Goal: Use online tool/utility: Utilize a website feature to perform a specific function

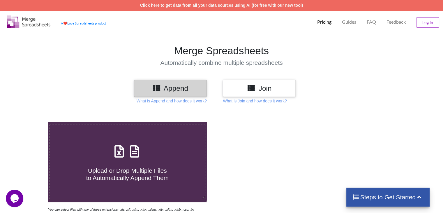
click at [137, 153] on icon at bounding box center [134, 148] width 15 height 12
click at [30, 122] on input "Upload or Drop Multiple Files to Automatically Append Them" at bounding box center [30, 122] width 0 height 0
type input "C:\fakepath\Task-report-22-08-2025T09_06.csv"
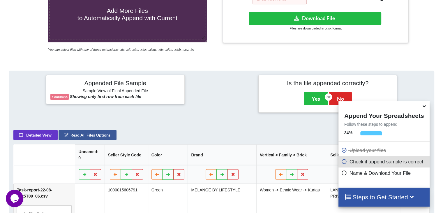
scroll to position [113, 0]
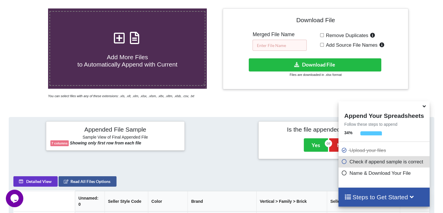
click at [280, 45] on input "text" at bounding box center [279, 45] width 54 height 11
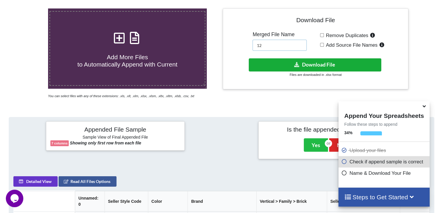
type input "12"
click at [278, 63] on button "Download File" at bounding box center [315, 64] width 132 height 13
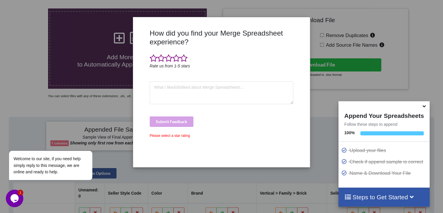
click at [58, 63] on div "How did you find your Merge Spreadsheet experience? Rate us from 1-5 stars Subm…" at bounding box center [221, 106] width 443 height 213
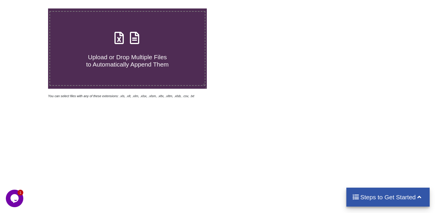
click at [132, 36] on icon at bounding box center [134, 35] width 15 height 12
click at [30, 8] on input "Upload or Drop Multiple Files to Automatically Append Them" at bounding box center [30, 8] width 0 height 0
type input "C:\fakepath\Task-report-22-08-2025T09_06.csv"
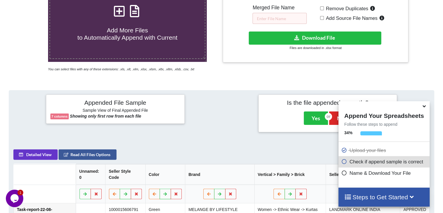
scroll to position [113, 0]
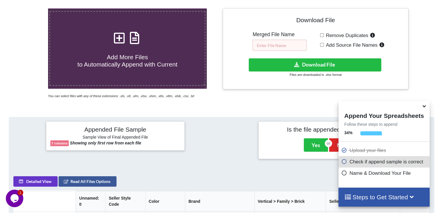
click at [280, 45] on input "text" at bounding box center [279, 45] width 54 height 11
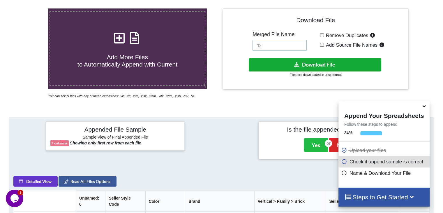
type input "12"
click at [275, 66] on button "Download File" at bounding box center [315, 64] width 132 height 13
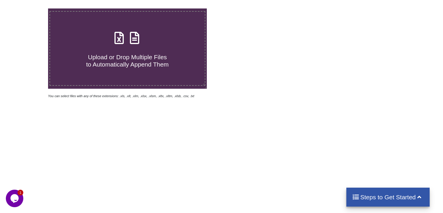
click at [134, 37] on icon at bounding box center [134, 35] width 15 height 12
click at [30, 8] on input "Upload or Drop Multiple Files to Automatically Append Them" at bounding box center [30, 8] width 0 height 0
type input "C:\fakepath\Task-report-22-08-2025T09_16.csv"
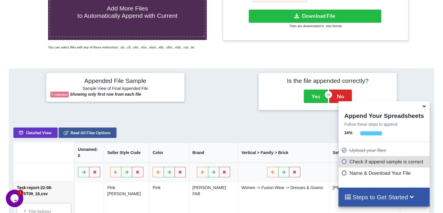
scroll to position [113, 0]
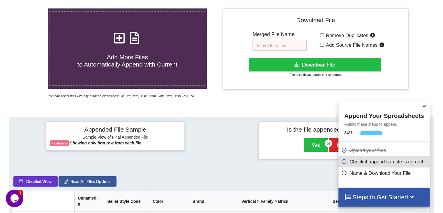
click at [274, 43] on input "text" at bounding box center [279, 45] width 54 height 11
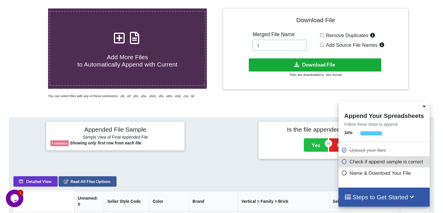
type input "1"
click at [285, 67] on button "Download File" at bounding box center [315, 64] width 132 height 13
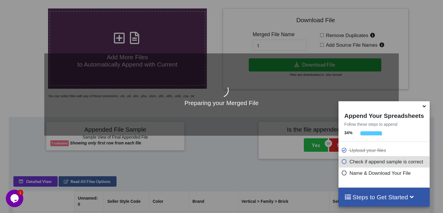
click at [424, 107] on icon at bounding box center [424, 104] width 6 height 5
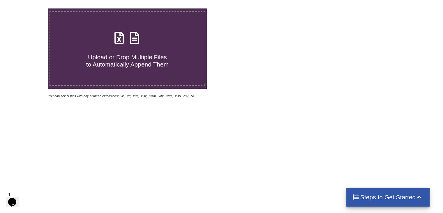
click at [130, 34] on icon at bounding box center [134, 35] width 15 height 12
click at [30, 8] on input "Upload or Drop Multiple Files to Automatically Append Them" at bounding box center [30, 8] width 0 height 0
type input "C:\fakepath\Task-report-22-08-2025T09_20.csv"
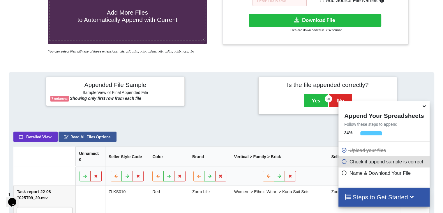
scroll to position [142, 0]
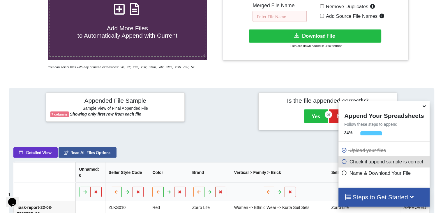
click at [283, 15] on input "text" at bounding box center [279, 16] width 54 height 11
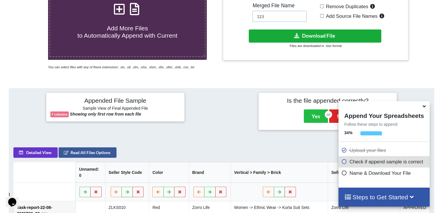
type input "123"
click at [281, 31] on button "Download File" at bounding box center [315, 35] width 132 height 13
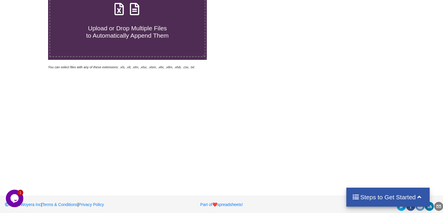
click at [138, 10] on icon at bounding box center [134, 6] width 15 height 12
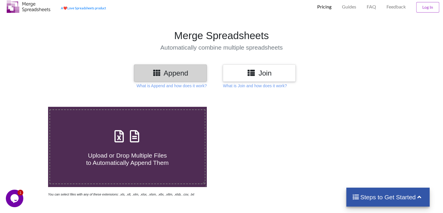
type input "C:\fakepath\Task-report-22-08-2025T09_44.csv"
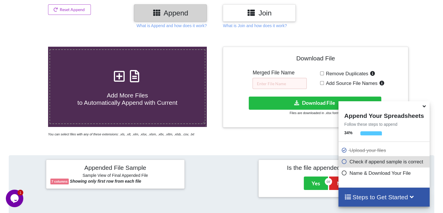
scroll to position [55, 0]
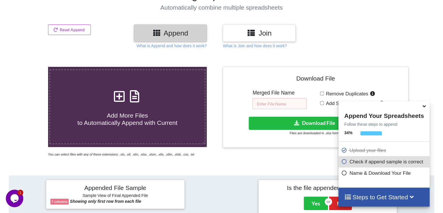
click at [267, 98] on input "text" at bounding box center [279, 103] width 54 height 11
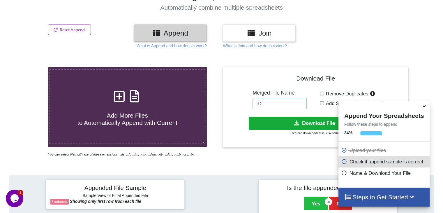
type input "12"
click at [287, 126] on button "Download File" at bounding box center [315, 122] width 132 height 13
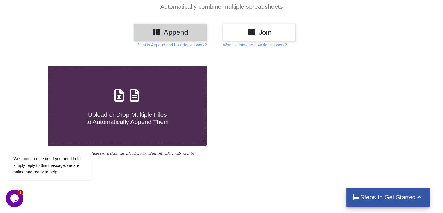
click at [135, 98] on icon at bounding box center [134, 92] width 15 height 12
click at [30, 66] on input "Upload or Drop Multiple Files to Automatically Append Them" at bounding box center [30, 66] width 0 height 0
type input "C:\fakepath\Task-report-22-08-2025T10_31.csv"
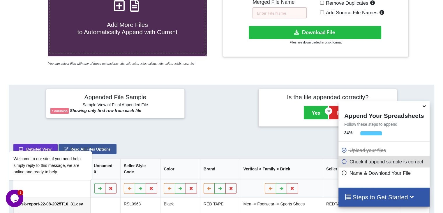
scroll to position [84, 0]
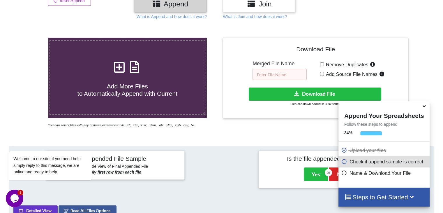
click at [269, 78] on input "text" at bounding box center [279, 74] width 54 height 11
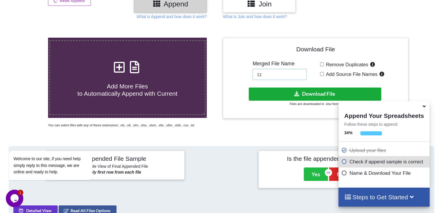
type input "12"
click at [267, 90] on button "Download File" at bounding box center [315, 93] width 132 height 13
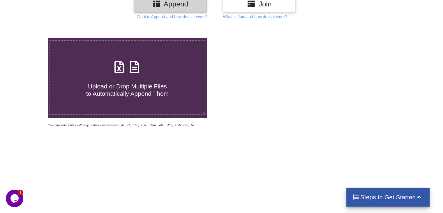
click at [136, 68] on icon at bounding box center [134, 64] width 15 height 12
click at [30, 38] on input "Upload or Drop Multiple Files to Automatically Append Them" at bounding box center [30, 38] width 0 height 0
type input "C:\fakepath\Task-report-22-08-2025T10_36.csv"
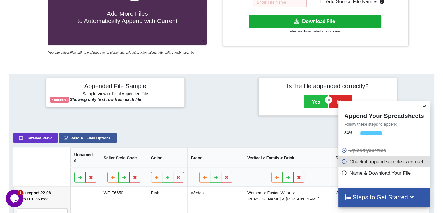
scroll to position [84, 0]
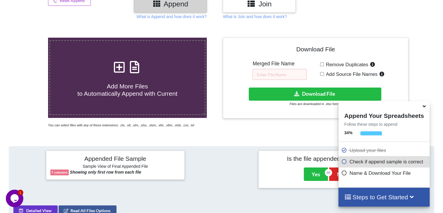
click at [276, 66] on h5 "Merged File Name" at bounding box center [279, 64] width 54 height 6
click at [268, 74] on input "text" at bounding box center [279, 74] width 54 height 11
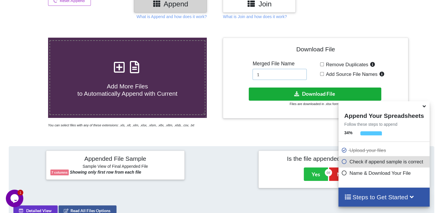
type input "1"
click at [275, 96] on button "Download File" at bounding box center [315, 93] width 132 height 13
